Goal: Information Seeking & Learning: Compare options

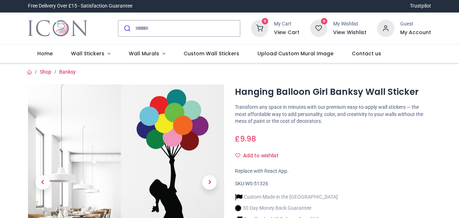
scroll to position [47, 0]
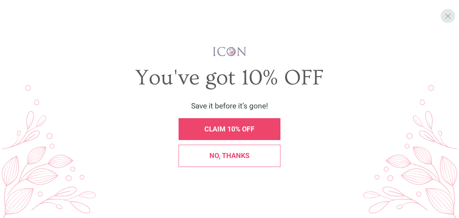
click at [443, 20] on div "X" at bounding box center [448, 16] width 14 height 14
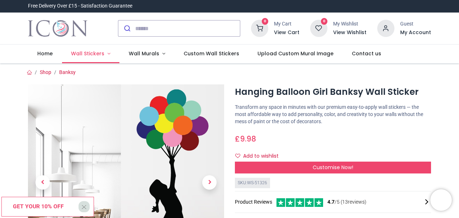
click at [94, 56] on span "Wall Stickers" at bounding box center [87, 53] width 33 height 7
click at [87, 62] on link "Wall Stickers" at bounding box center [91, 53] width 58 height 19
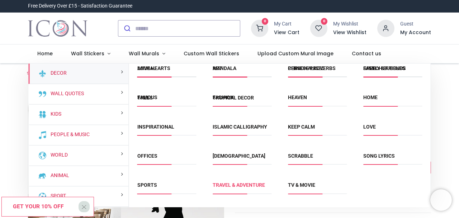
click at [240, 187] on link "Travel & Adventure" at bounding box center [239, 185] width 52 height 6
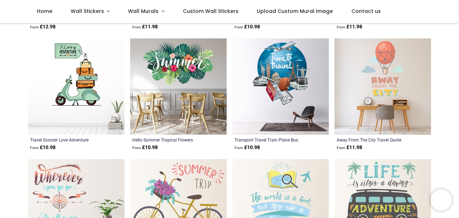
scroll to position [251, 0]
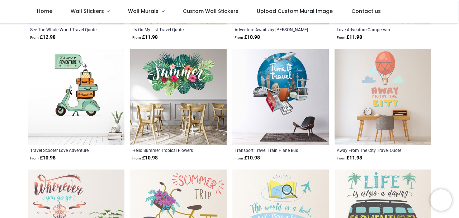
click at [410, 189] on img at bounding box center [383, 217] width 96 height 96
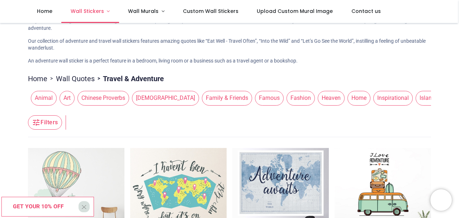
scroll to position [34, 0]
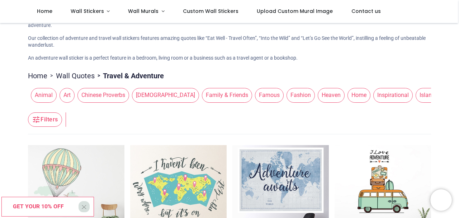
click at [69, 95] on span "Art" at bounding box center [67, 95] width 15 height 14
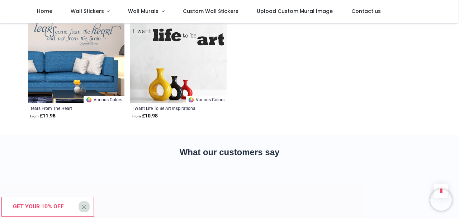
scroll to position [898, 0]
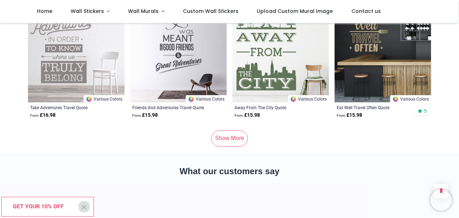
scroll to position [898, 0]
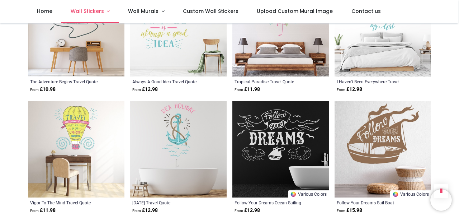
scroll to position [564, 0]
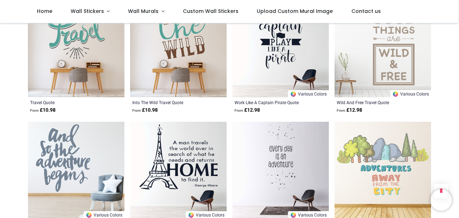
scroll to position [1515, 0]
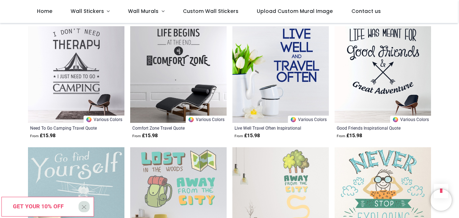
scroll to position [1846, 0]
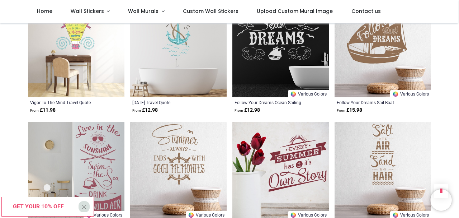
scroll to position [282, 0]
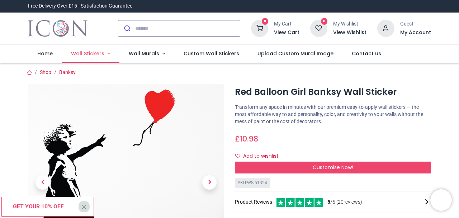
click at [95, 54] on span "Wall Stickers" at bounding box center [87, 53] width 33 height 7
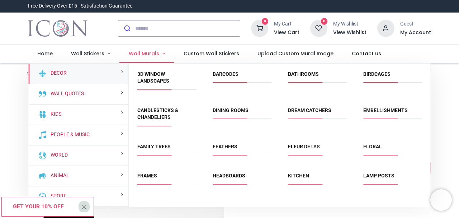
click at [145, 48] on link "Wall Murals" at bounding box center [146, 53] width 55 height 19
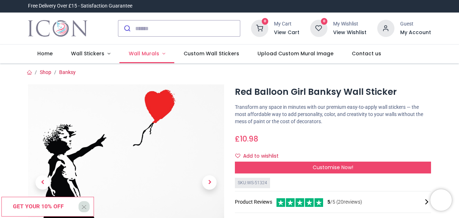
click at [148, 54] on span "Wall Murals" at bounding box center [144, 53] width 30 height 7
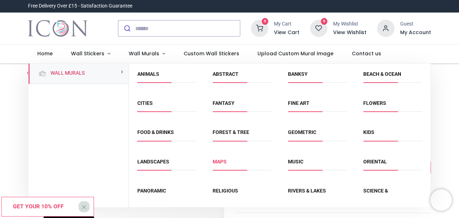
click at [221, 160] on link "Maps" at bounding box center [220, 162] width 14 height 6
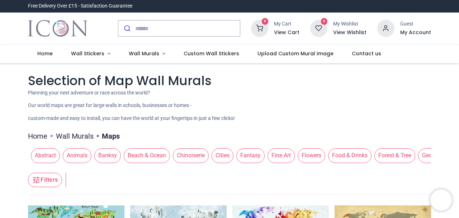
click at [221, 153] on span "Cities" at bounding box center [223, 155] width 22 height 14
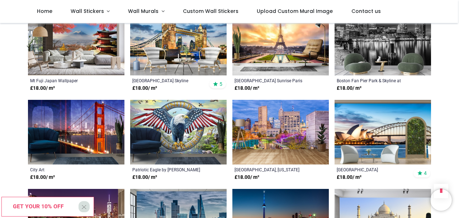
scroll to position [511, 0]
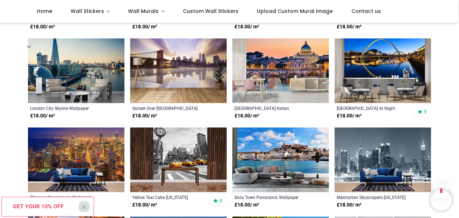
scroll to position [1207, 0]
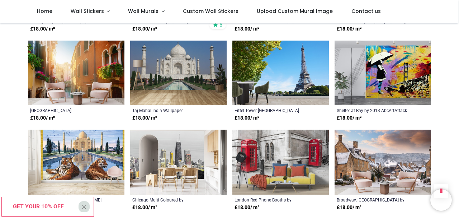
scroll to position [1376, 0]
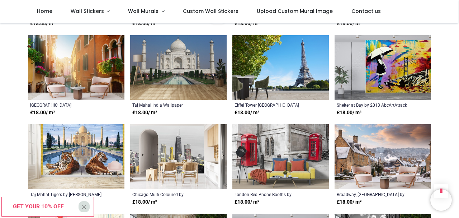
click at [286, 61] on img at bounding box center [280, 67] width 96 height 65
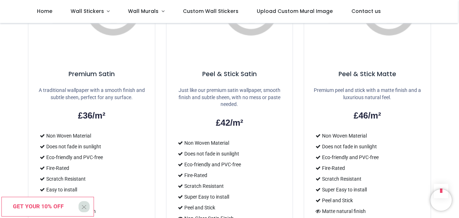
scroll to position [610, 0]
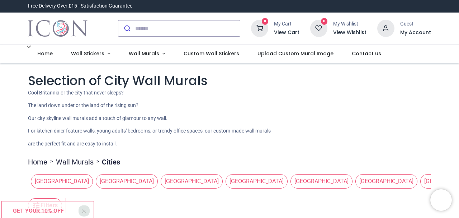
click at [355, 183] on span "[GEOGRAPHIC_DATA]" at bounding box center [386, 181] width 62 height 14
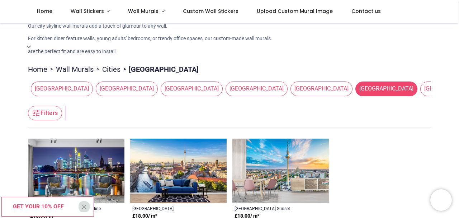
scroll to position [52, 0]
click at [291, 91] on span "[GEOGRAPHIC_DATA]" at bounding box center [322, 88] width 62 height 14
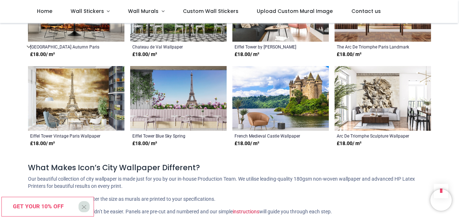
scroll to position [489, 0]
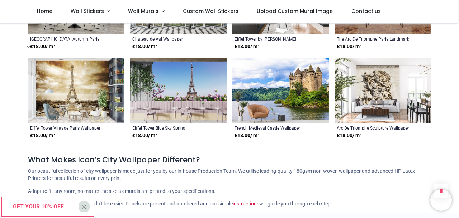
click at [57, 168] on div "What Makes Icon’s City Wallpaper Different? Our beautiful collection of city wa…" at bounding box center [229, 180] width 403 height 53
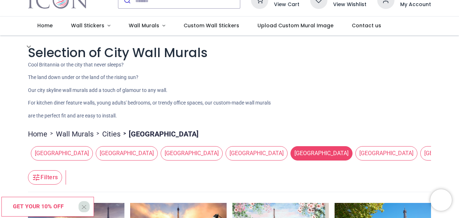
scroll to position [0, 0]
